Goal: Task Accomplishment & Management: Use online tool/utility

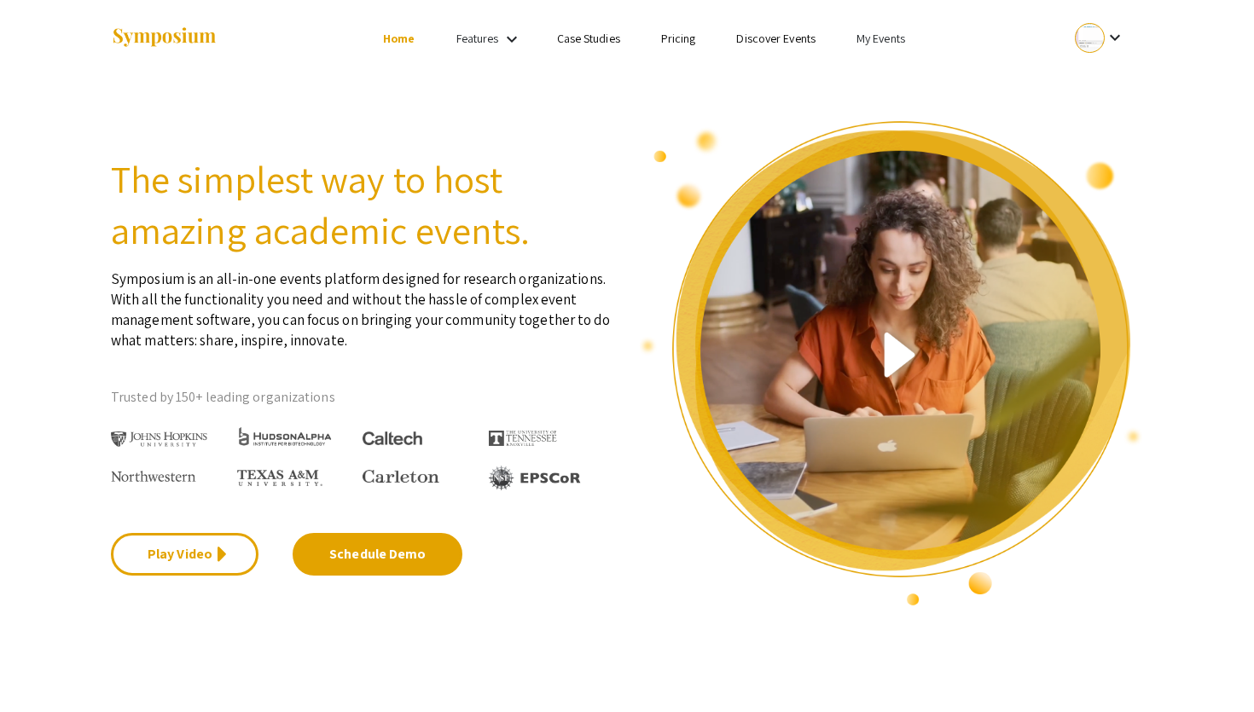
click at [870, 35] on link "My Events" at bounding box center [880, 38] width 49 height 15
click at [883, 71] on button "Events I've organized" at bounding box center [908, 75] width 146 height 41
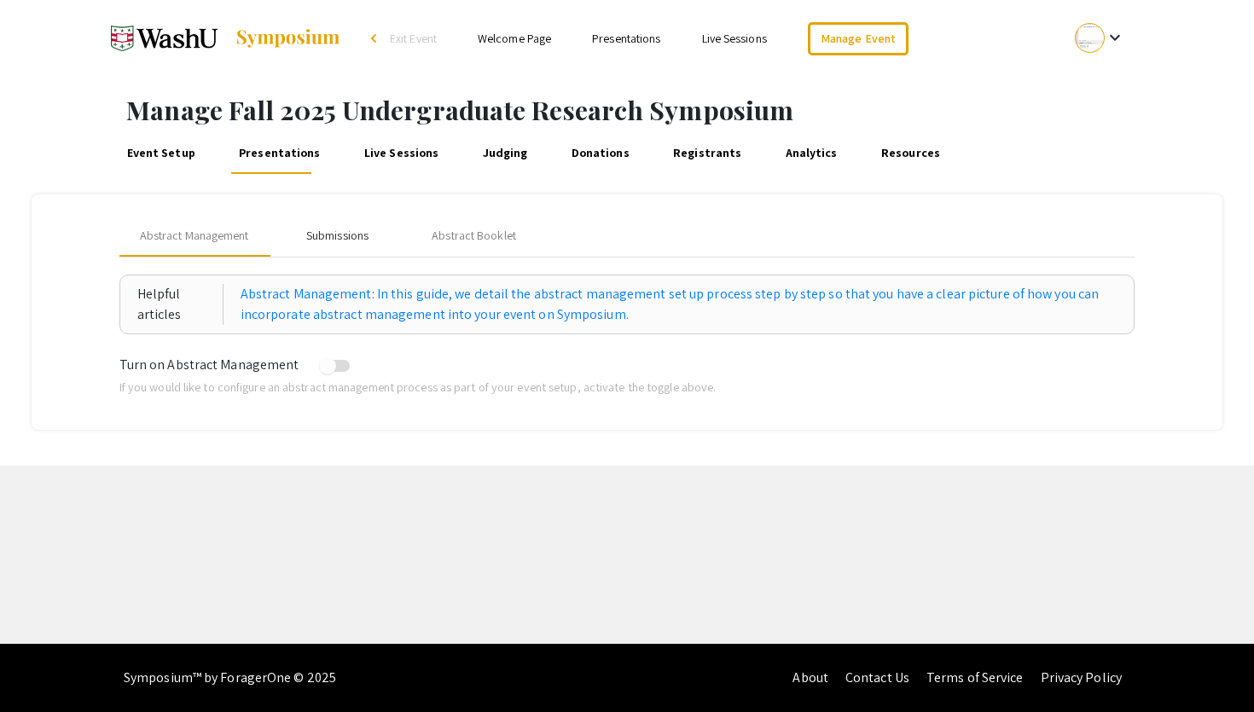
click at [358, 240] on div "Submissions" at bounding box center [337, 236] width 62 height 18
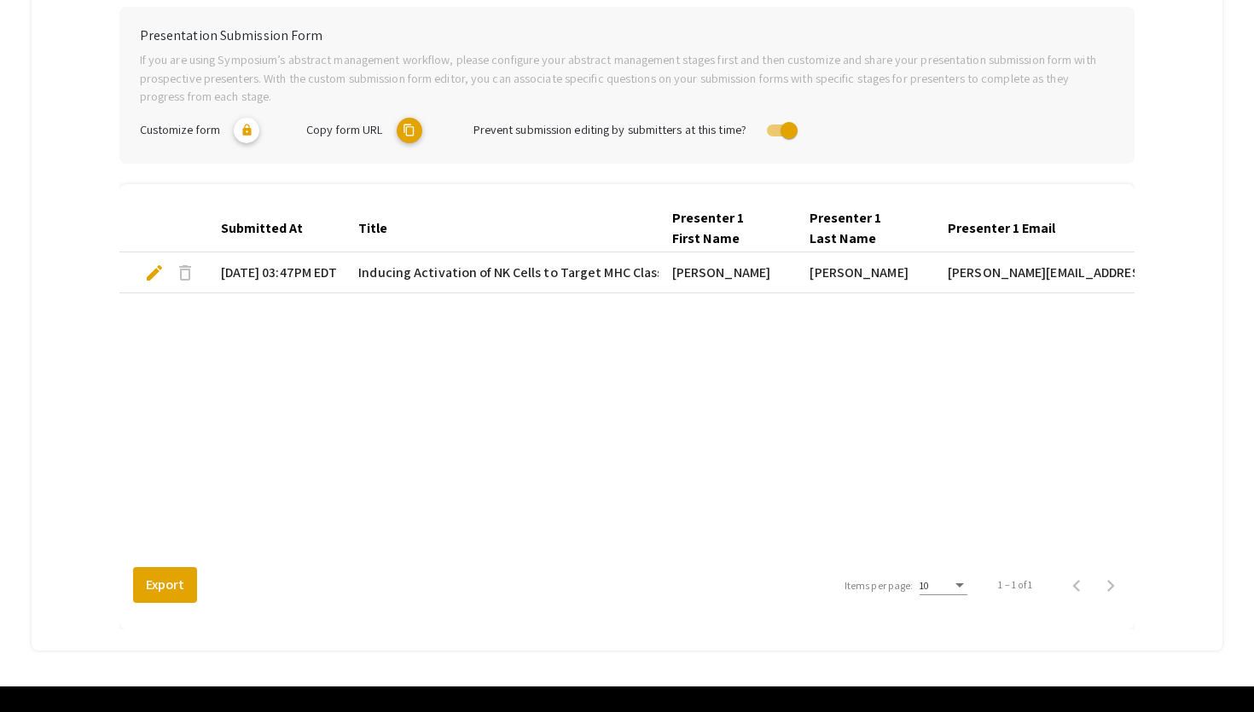
scroll to position [391, 0]
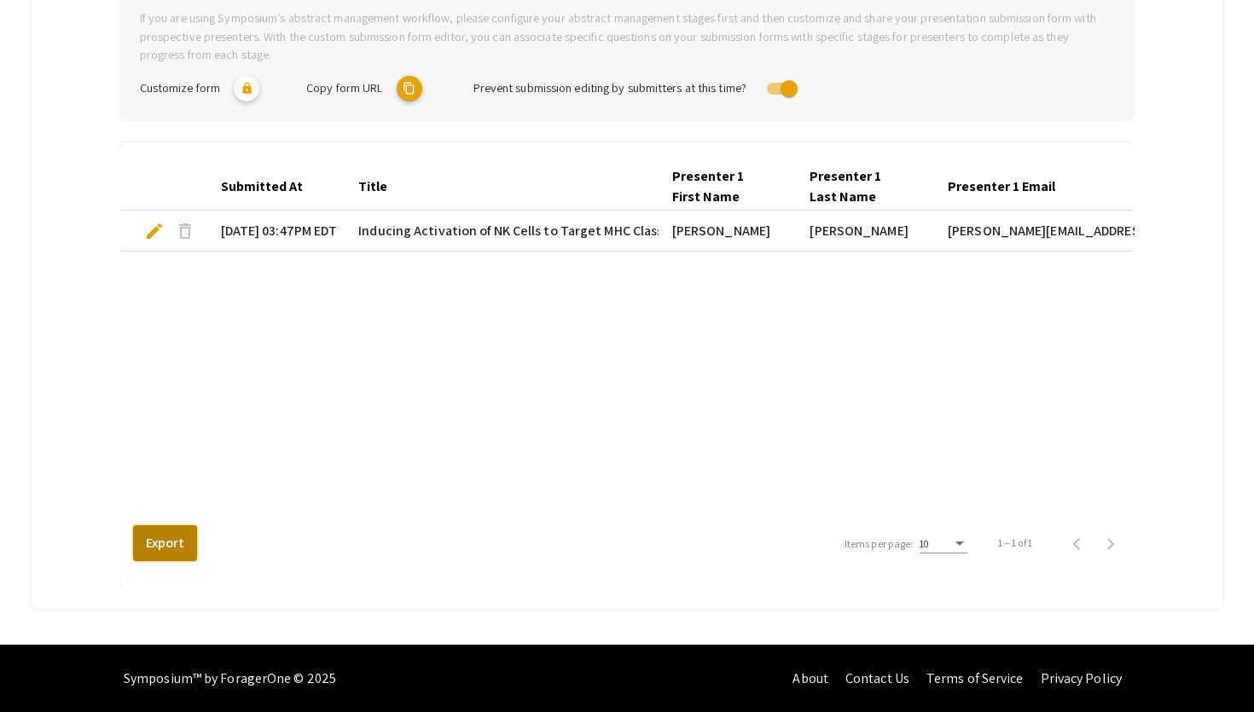
click at [179, 536] on button "Export" at bounding box center [165, 543] width 64 height 36
click at [165, 547] on button "Export" at bounding box center [165, 543] width 64 height 36
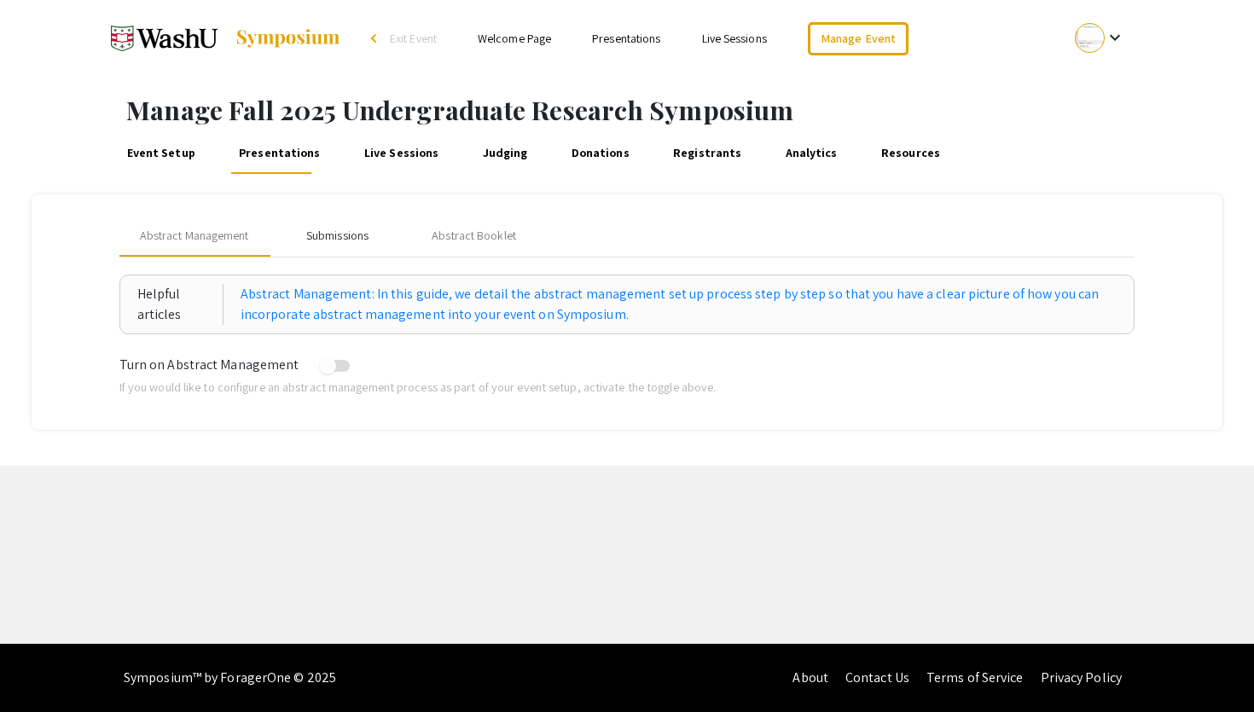
click at [327, 246] on div "Submissions" at bounding box center [337, 236] width 136 height 41
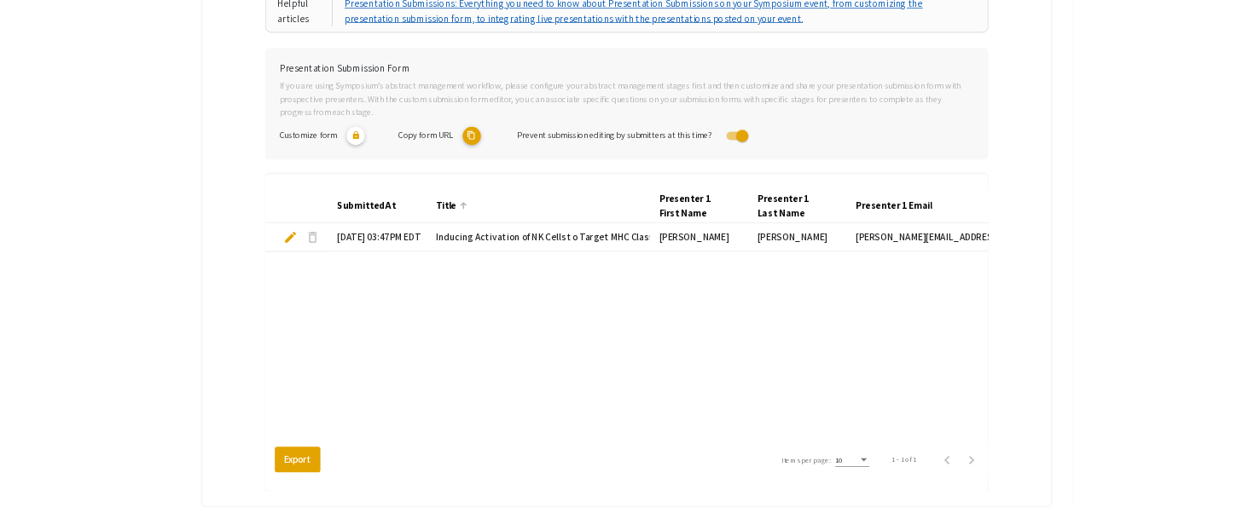
scroll to position [391, 0]
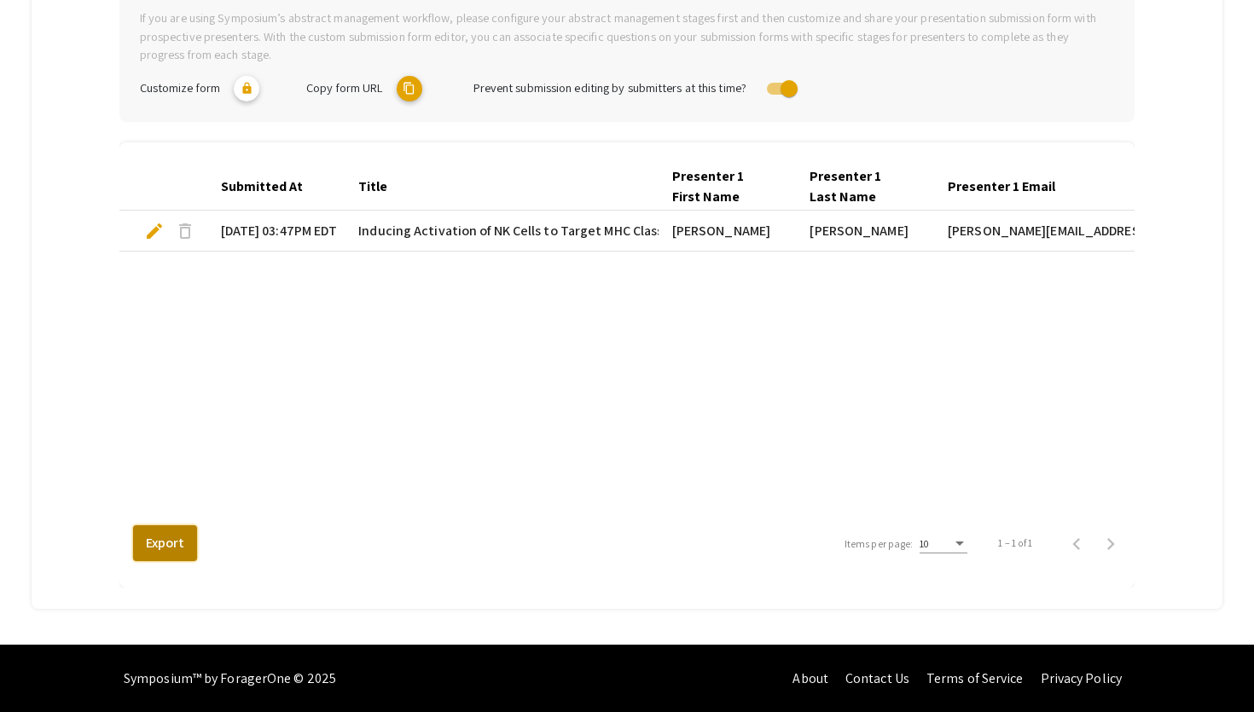
click at [167, 546] on button "Export" at bounding box center [165, 543] width 64 height 36
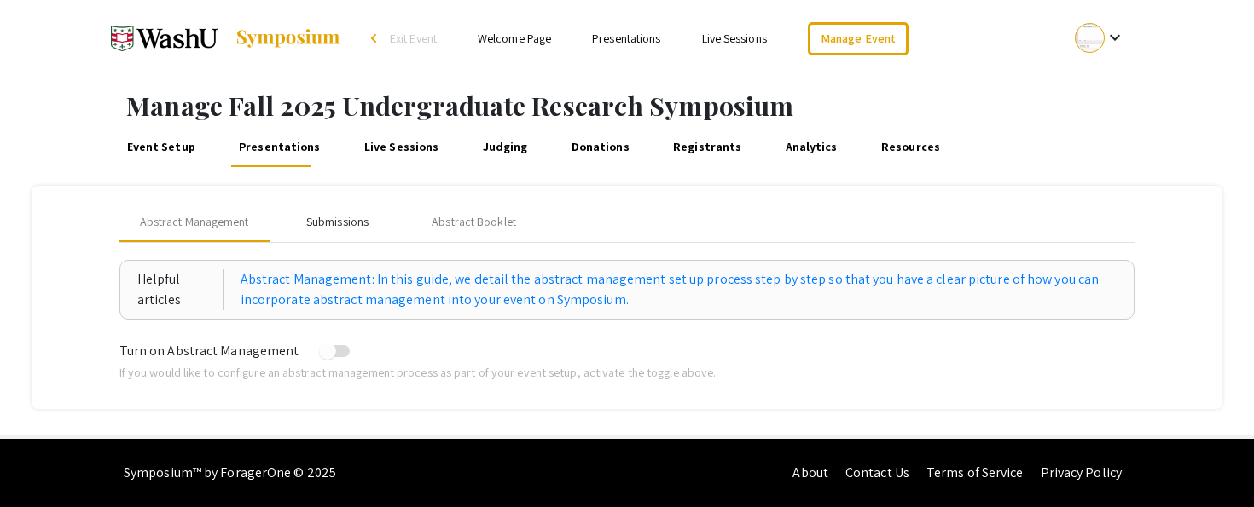
click at [355, 230] on div "Submissions" at bounding box center [337, 221] width 136 height 41
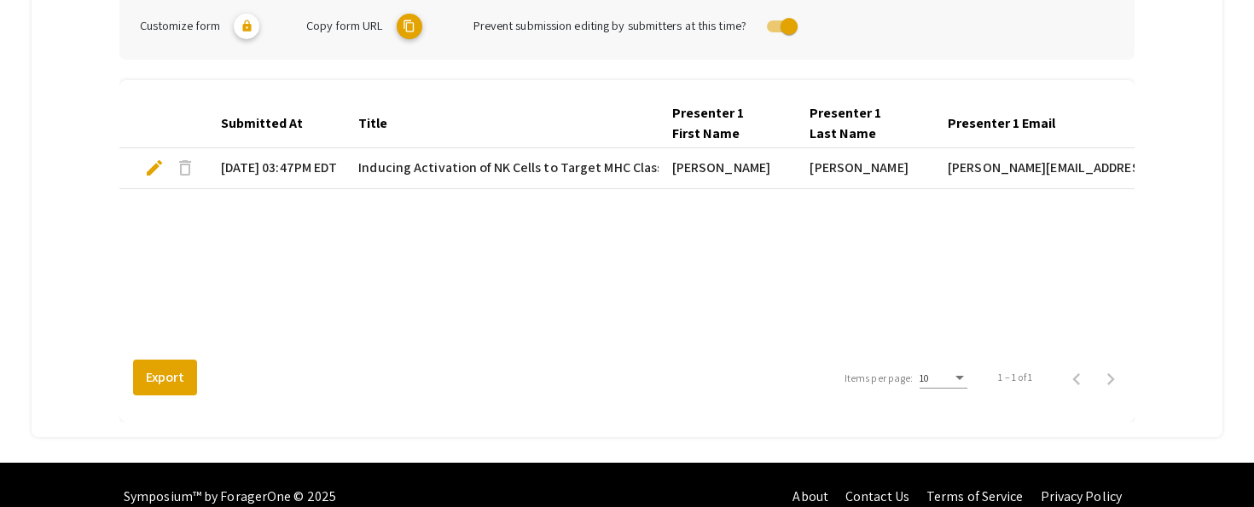
scroll to position [462, 0]
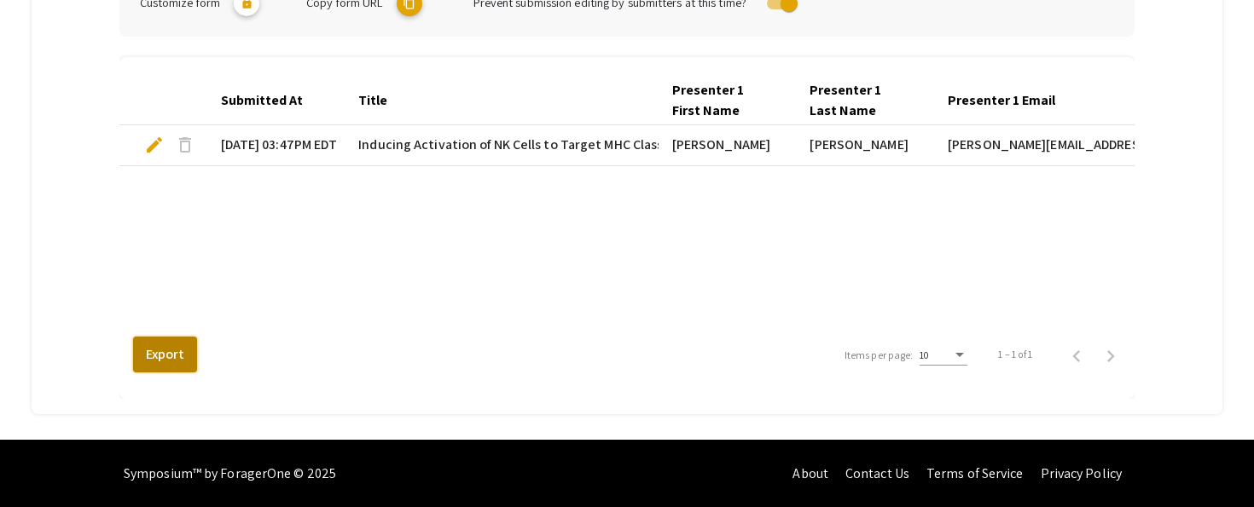
click at [163, 351] on button "Export" at bounding box center [165, 355] width 64 height 36
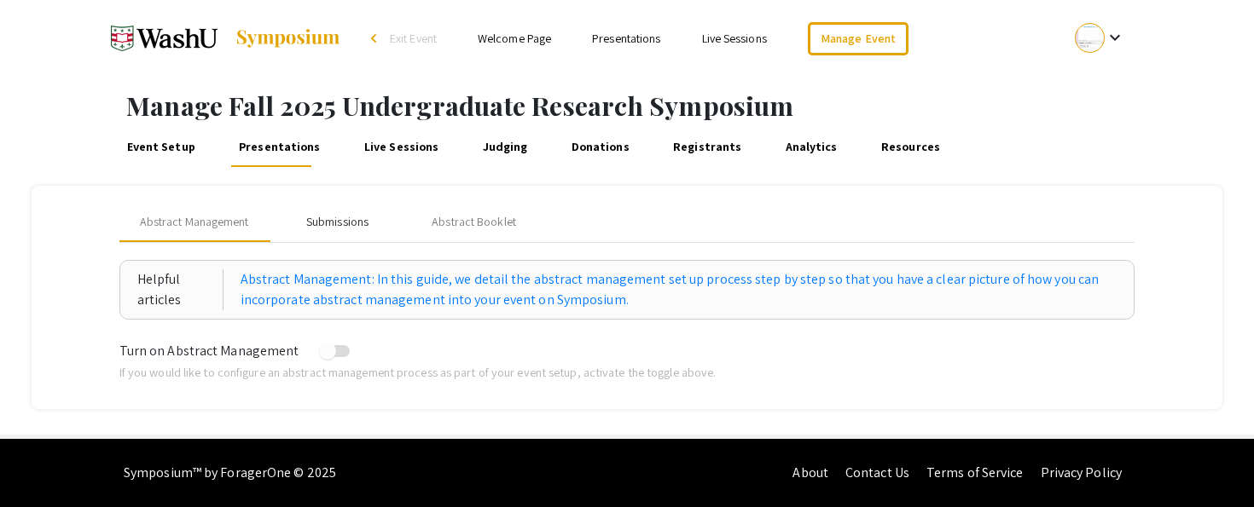
click at [326, 219] on div "Submissions" at bounding box center [337, 222] width 62 height 18
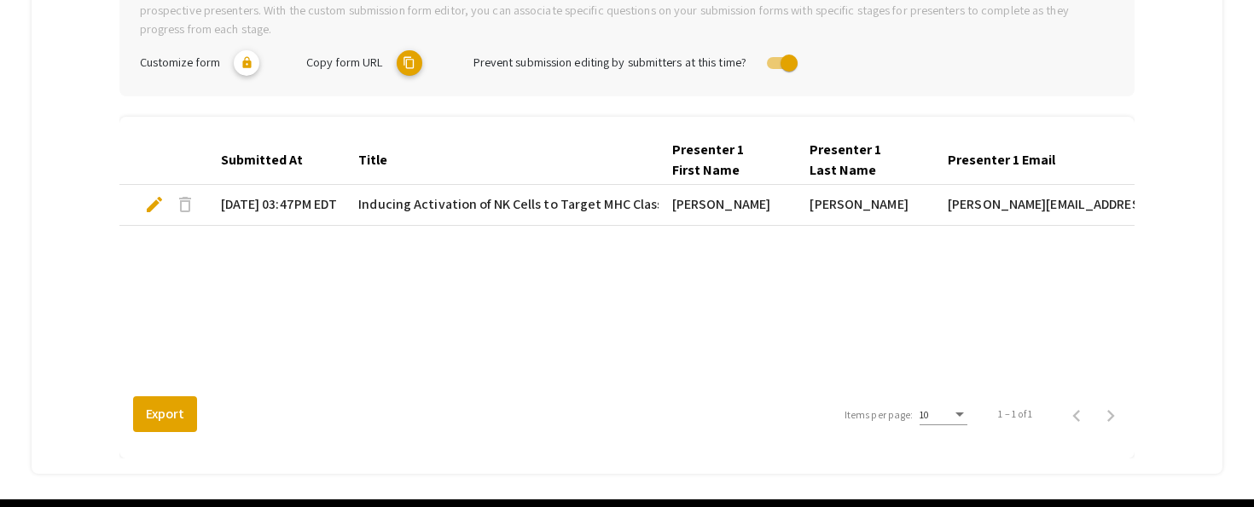
scroll to position [441, 0]
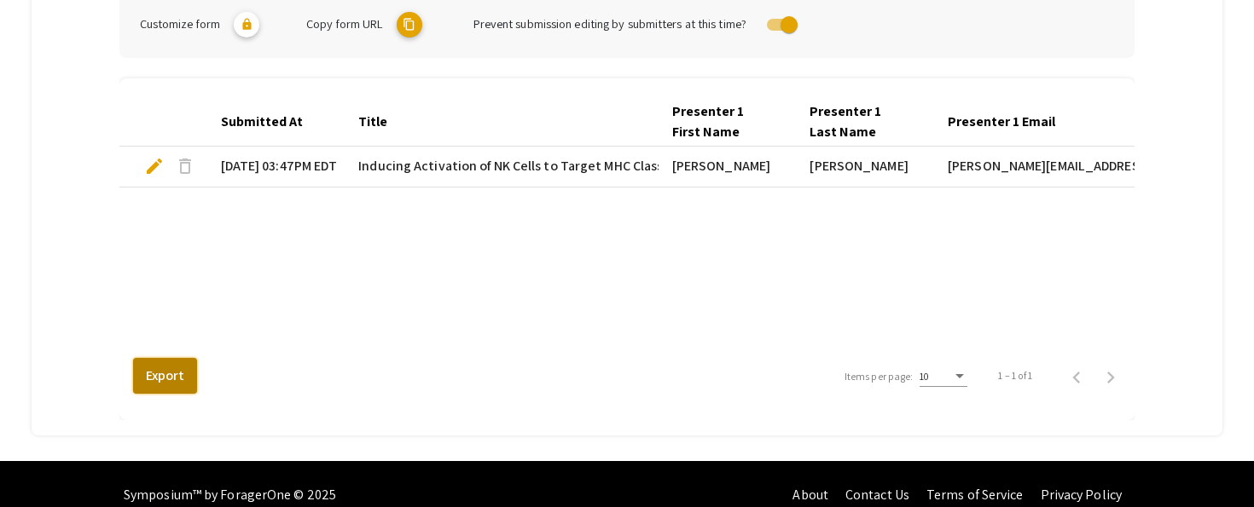
click at [165, 371] on button "Export" at bounding box center [165, 376] width 64 height 36
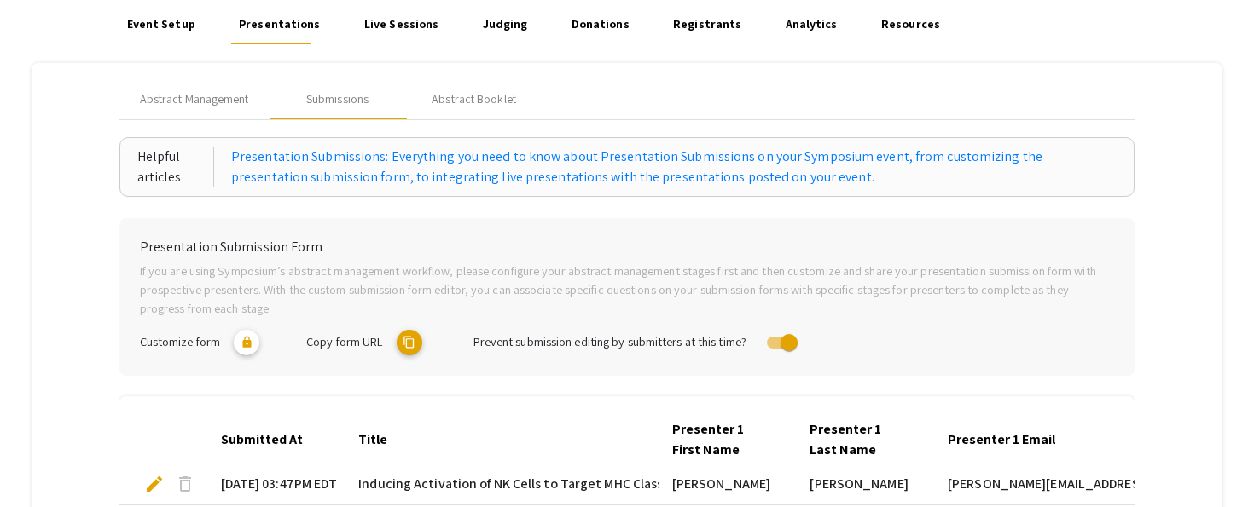
scroll to position [0, 0]
